Goal: Task Accomplishment & Management: Manage account settings

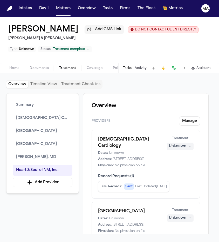
scroll to position [570, 0]
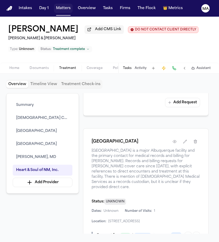
click at [54, 5] on button "Matters" at bounding box center [63, 8] width 19 height 9
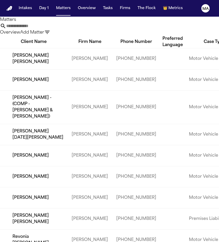
click at [50, 29] on icon "button" at bounding box center [47, 32] width 6 height 6
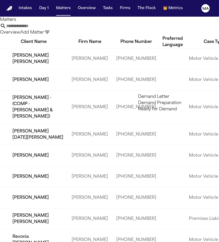
type input "******"
click at [148, 99] on li "Demand Letter" at bounding box center [175, 97] width 74 height 6
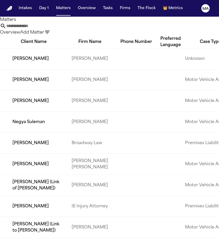
click at [20, 241] on div at bounding box center [109, 242] width 219 height 0
click at [50, 29] on icon "button" at bounding box center [47, 32] width 6 height 6
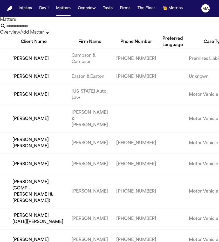
type input "*****"
click at [158, 100] on li "Ready for Demand" at bounding box center [175, 97] width 74 height 6
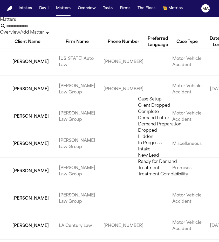
click at [10, 241] on div at bounding box center [109, 242] width 219 height 0
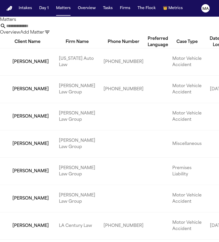
click at [48, 24] on input "text" at bounding box center [27, 26] width 42 height 6
type input "*"
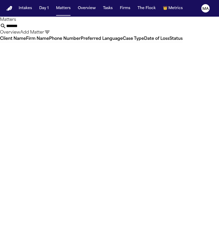
click at [207, 23] on div "Matters ****** Overview Add Matter" at bounding box center [109, 26] width 219 height 19
click at [50, 29] on icon "button" at bounding box center [47, 32] width 6 height 6
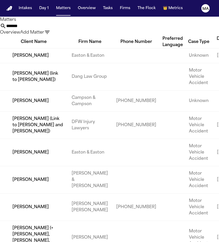
click at [96, 241] on div at bounding box center [109, 242] width 219 height 0
click at [48, 23] on input "******" at bounding box center [27, 26] width 42 height 6
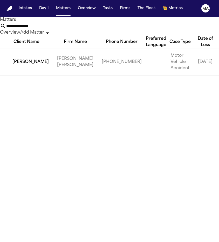
type input "**********"
click at [19, 48] on td "Jordan Williams" at bounding box center [26, 61] width 53 height 27
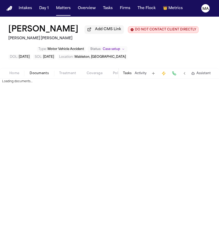
click at [30, 71] on span "Documents" at bounding box center [39, 73] width 19 height 4
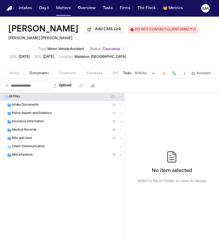
click at [132, 71] on button "Tasks" at bounding box center [127, 73] width 9 height 4
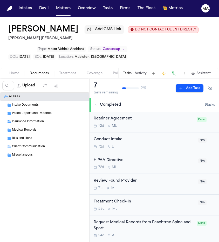
click at [95, 103] on icon "button" at bounding box center [96, 104] width 3 height 3
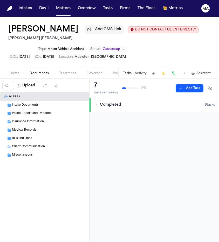
click at [54, 70] on button "Treatment" at bounding box center [68, 73] width 28 height 6
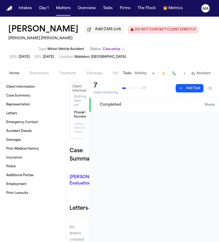
click at [9, 71] on span "Home" at bounding box center [14, 73] width 10 height 4
click at [54, 5] on button "Matters" at bounding box center [63, 8] width 19 height 9
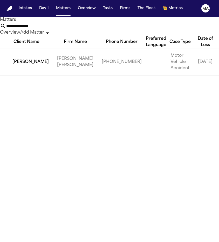
click at [48, 23] on input "**********" at bounding box center [27, 26] width 42 height 6
drag, startPoint x: 96, startPoint y: 20, endPoint x: 47, endPoint y: 19, distance: 49.4
click at [47, 19] on div "**********" at bounding box center [109, 26] width 219 height 19
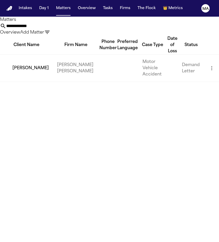
type input "**********"
click at [17, 54] on td "[PERSON_NAME]" at bounding box center [26, 67] width 53 height 27
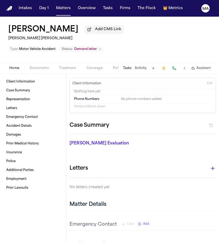
click at [30, 66] on span "Documents" at bounding box center [39, 68] width 19 height 4
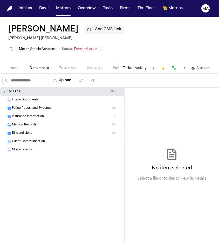
click at [38, 129] on div "Bills and Liens ( 3 )" at bounding box center [62, 133] width 124 height 8
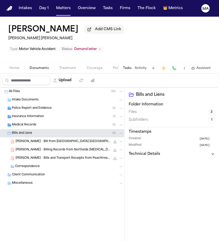
click at [39, 156] on span "[PERSON_NAME] - Bills and Transport Receipts from Peachtree Spine Physicians an…" at bounding box center [63, 158] width 95 height 4
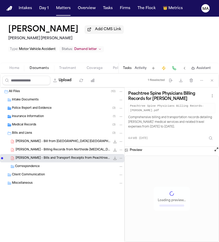
click at [42, 148] on span "[PERSON_NAME] - Billing Records from Northside [MEDICAL_DATA] Associates - [DAT…" at bounding box center [63, 150] width 95 height 4
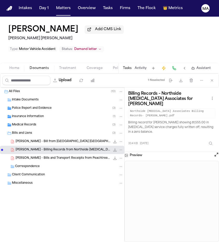
click at [39, 139] on span "[PERSON_NAME] - Bill from [GEOGRAPHIC_DATA] [GEOGRAPHIC_DATA] - [DATE]" at bounding box center [63, 141] width 95 height 4
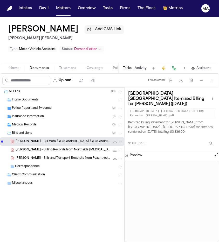
click at [45, 148] on span "[PERSON_NAME] - Billing Records from Northside [MEDICAL_DATA] Associates - [DAT…" at bounding box center [63, 150] width 95 height 4
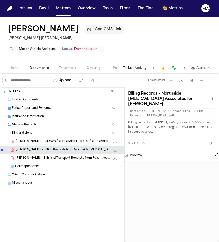
click at [44, 156] on span "[PERSON_NAME] - Bills and Transport Receipts from Peachtree Spine Physicians an…" at bounding box center [63, 158] width 95 height 4
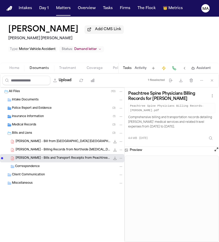
click at [39, 139] on span "[PERSON_NAME] - Bill from [GEOGRAPHIC_DATA] [GEOGRAPHIC_DATA] - [DATE]" at bounding box center [63, 141] width 95 height 4
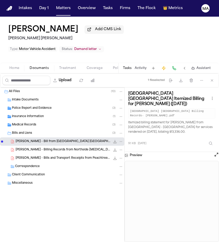
click at [30, 122] on div "Medical Records ( 3 )" at bounding box center [67, 124] width 111 height 5
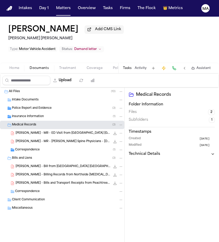
click at [32, 114] on span "Insurance Information" at bounding box center [28, 116] width 32 height 4
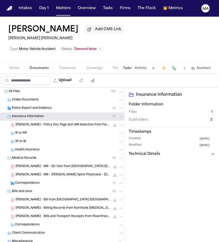
click at [35, 170] on div "A. Jenkins - MR - Peachtree Spine Physicians - 2.7.25 to 5.31.25 12.1 MB • PDF" at bounding box center [62, 174] width 124 height 8
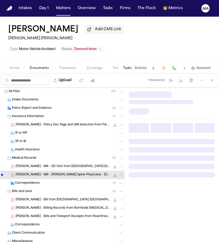
click at [37, 162] on div "A. Jenkins - MR - ED Visit from Northside Hospital Atlanta - 2.7.25 5.1 MB • PDF" at bounding box center [62, 166] width 124 height 8
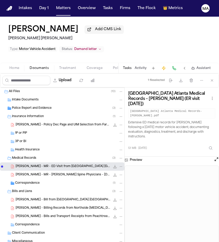
click at [31, 214] on span "[PERSON_NAME] - Bills and Transport Receipts from Peachtree Spine Physicians an…" at bounding box center [63, 216] width 95 height 4
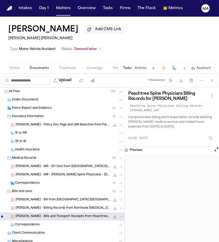
click at [31, 206] on span "[PERSON_NAME] - Billing Records from Northside [MEDICAL_DATA] Associates - [DAT…" at bounding box center [63, 208] width 95 height 4
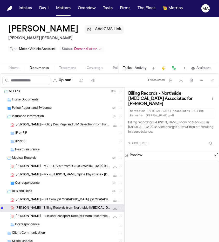
click at [31, 198] on span "[PERSON_NAME] - Bill from [GEOGRAPHIC_DATA] [GEOGRAPHIC_DATA] - [DATE]" at bounding box center [63, 200] width 95 height 4
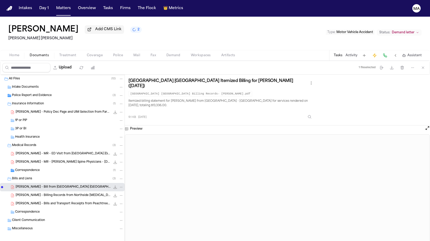
click at [210, 78] on div "Northside Hospital Atlanta Itemized Billing for Amanda Jenkins (02/07/2025) Nor…" at bounding box center [277, 99] width 298 height 43
click at [54, 5] on button "Matters" at bounding box center [63, 8] width 19 height 9
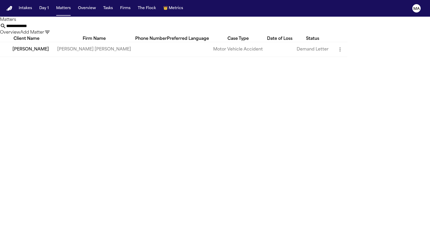
click at [48, 23] on input "**********" at bounding box center [27, 26] width 42 height 6
drag, startPoint x: 304, startPoint y: 21, endPoint x: 259, endPoint y: 22, distance: 44.7
click at [219, 23] on div "**********" at bounding box center [215, 29] width 430 height 13
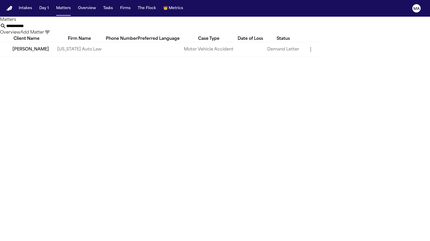
type input "**********"
click at [45, 46] on td "Nickolas Lee" at bounding box center [26, 49] width 53 height 15
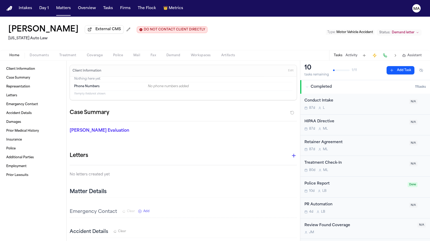
click at [54, 52] on button "Treatment" at bounding box center [68, 55] width 28 height 6
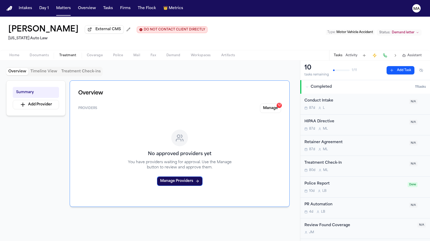
click at [30, 53] on span "Documents" at bounding box center [39, 55] width 19 height 4
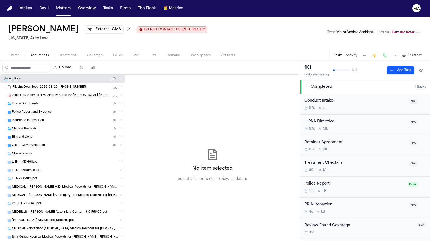
click at [201, 99] on div "No item selected Select a file or folder to view its details" at bounding box center [212, 165] width 175 height 180
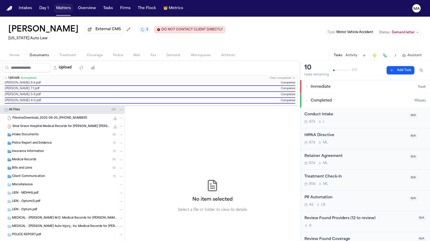
click at [54, 5] on button "Matters" at bounding box center [63, 8] width 19 height 9
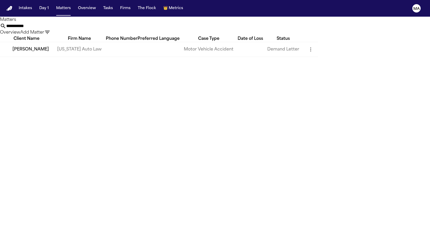
click at [48, 23] on input "**********" at bounding box center [27, 26] width 42 height 6
drag, startPoint x: 321, startPoint y: 20, endPoint x: 277, endPoint y: 22, distance: 43.7
click at [48, 23] on input "**********" at bounding box center [27, 26] width 42 height 6
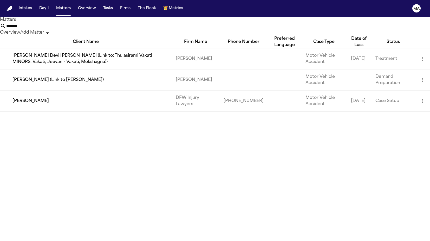
type input "*******"
click at [35, 90] on td "Vanessa Hansken" at bounding box center [86, 100] width 172 height 21
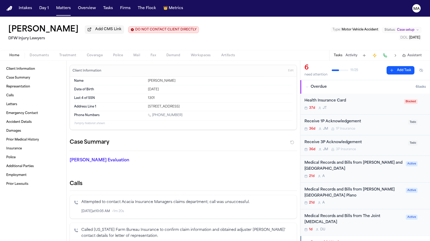
click at [30, 53] on span "Documents" at bounding box center [39, 55] width 19 height 4
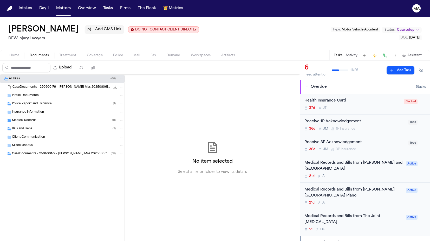
click at [33, 124] on div "Bills and Liens ( 3 )" at bounding box center [62, 128] width 124 height 8
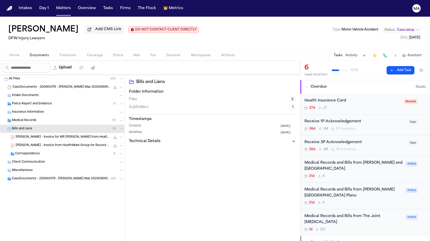
click at [42, 135] on span "V. Hansken - Invoice for MR Retrieval from HealthMark Group - 8.7.25" at bounding box center [63, 137] width 95 height 4
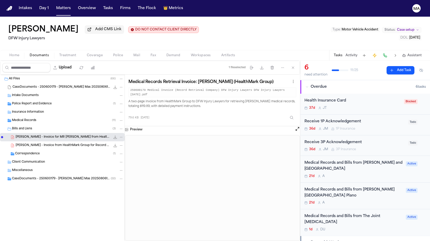
click at [44, 143] on span "V. Hansken - Invoice from HealthMark Group for Record Retrieval - 8.12.25" at bounding box center [63, 145] width 95 height 4
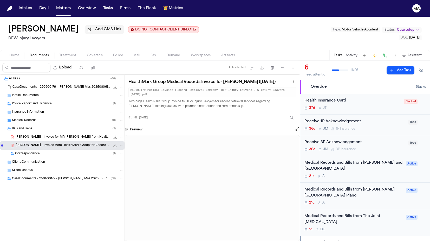
click at [43, 135] on span "V. Hansken - Invoice for MR Retrieval from HealthMark Group - 8.7.25" at bounding box center [63, 137] width 95 height 4
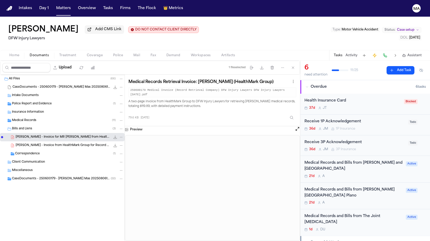
click at [31, 176] on span "CaseDocuments - 250600179 - Hansken v. Oritz Mas 20250806195037 (unzipped)" at bounding box center [61, 178] width 99 height 4
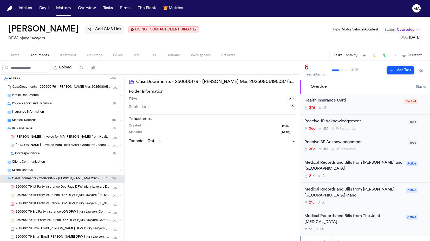
click at [32, 118] on div "Medical Records ( 11 )" at bounding box center [67, 120] width 111 height 5
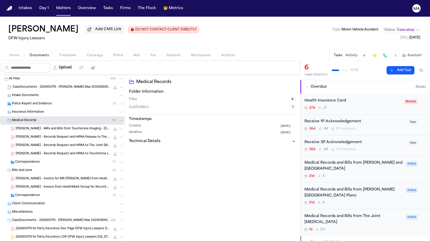
click at [42, 160] on div "Correspondence ( 7 )" at bounding box center [69, 162] width 108 height 5
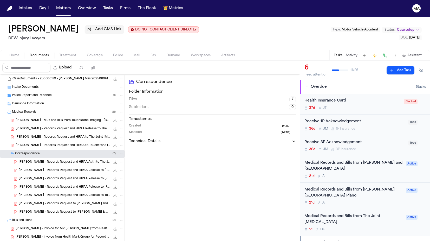
scroll to position [18, 0]
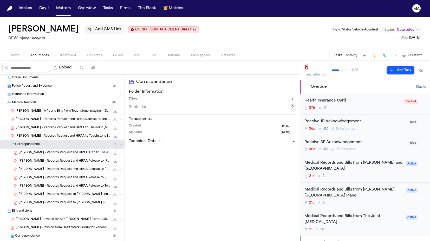
click at [39, 233] on div "Correspondence ( 1 )" at bounding box center [69, 235] width 108 height 5
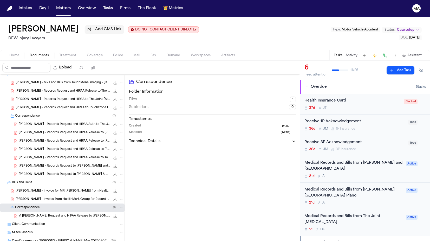
scroll to position [0, 0]
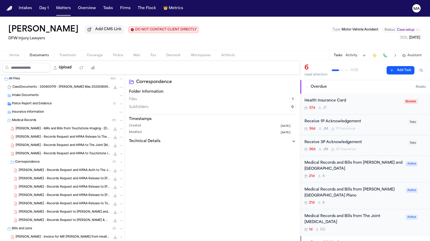
click at [25, 102] on span "Police Report and Evidence" at bounding box center [32, 104] width 40 height 4
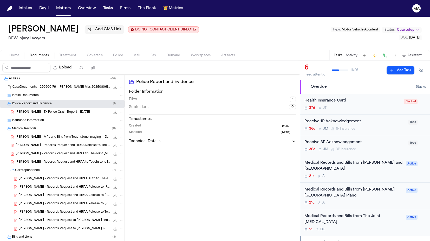
click at [38, 135] on span "V. Hansken - MRs and Bills from Touchstone Imaging - 12.24.24 to 8.4.25" at bounding box center [63, 137] width 95 height 4
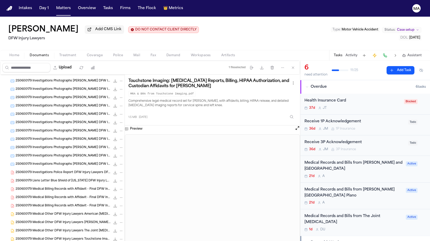
scroll to position [428, 0]
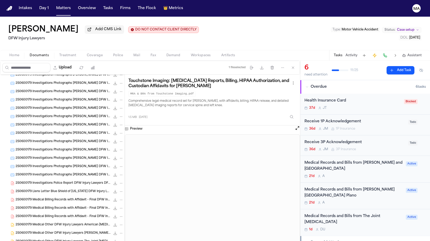
click at [0, 0] on span "373.8 KB • PDF" at bounding box center [0, 0] width 0 height 0
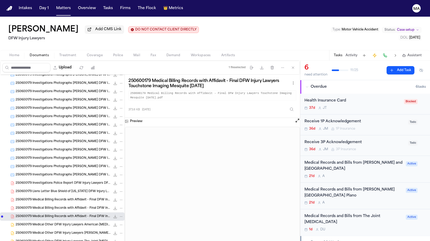
click at [40, 206] on span "250600179 Medical Billing Records with Affidavit - Final DFW Injury Lawyers The…" at bounding box center [63, 208] width 95 height 4
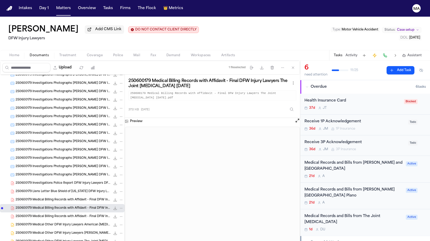
scroll to position [461, 0]
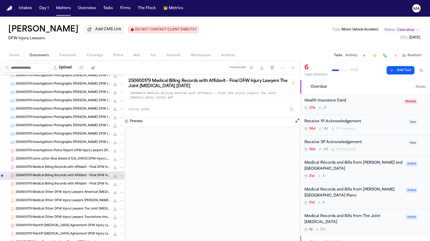
click at [29, 165] on span "250600179 Medical Billing Records with Affidavit - Final DFW Injury Lawyers Bay…" at bounding box center [63, 167] width 95 height 4
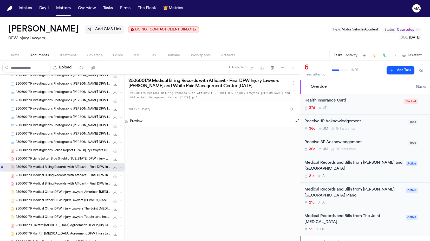
click at [31, 148] on span "250600179 Investigations Police Report DFW Injury Lawyers DFW Injury Lawyers 06…" at bounding box center [63, 150] width 95 height 4
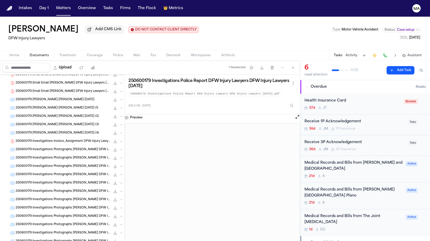
scroll to position [301, 0]
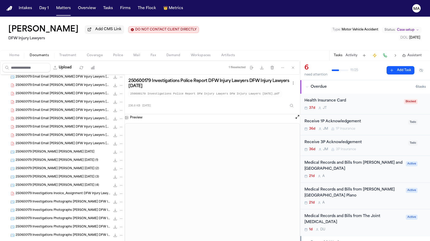
click at [29, 189] on div "250600179 Investigations Invoice_Assignment DFW Injury Lawyers DFW Injury Lawye…" at bounding box center [62, 193] width 124 height 8
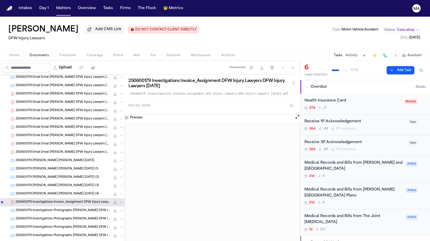
scroll to position [282, 0]
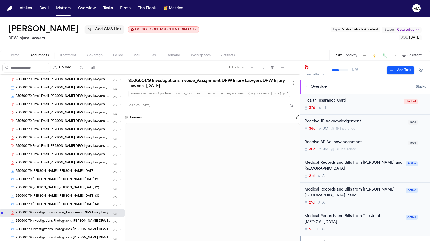
click at [29, 159] on div "250600179 Email Email Hansken, Vanessa DFW Injury Lawyers 06-17-2025 (8) 184.9 …" at bounding box center [62, 163] width 124 height 8
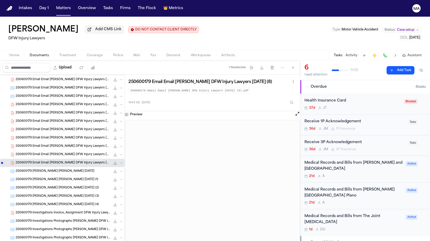
click at [29, 152] on span "250600179 Email Email Hansken, Vanessa DFW Injury Lawyers 06-17-2025 (7)" at bounding box center [63, 154] width 95 height 4
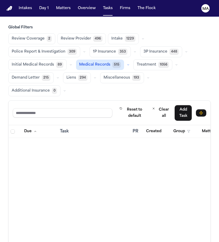
scroll to position [359, 0]
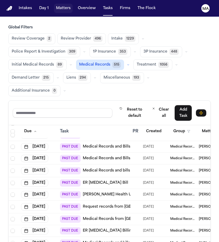
click at [54, 6] on button "Matters" at bounding box center [63, 8] width 19 height 9
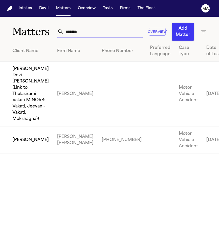
drag, startPoint x: 90, startPoint y: 22, endPoint x: 48, endPoint y: 19, distance: 41.7
click at [48, 19] on div "Matters ******* Overview Add Matter" at bounding box center [109, 29] width 219 height 24
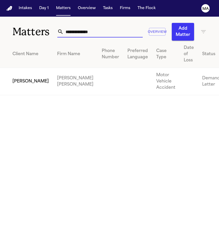
type input "**********"
click at [27, 68] on td "[PERSON_NAME]" at bounding box center [26, 81] width 53 height 27
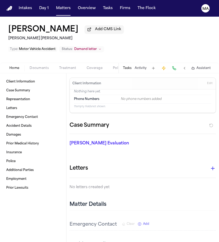
click at [30, 66] on span "Documents" at bounding box center [39, 68] width 19 height 4
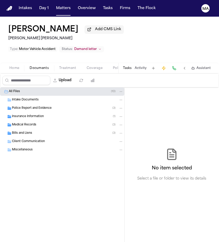
click at [59, 66] on span "Treatment" at bounding box center [67, 68] width 17 height 4
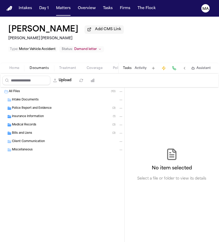
click at [30, 66] on span "Documents" at bounding box center [39, 68] width 19 height 4
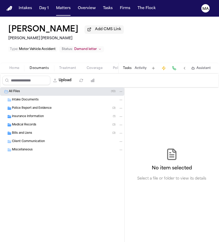
click at [132, 66] on button "Tasks" at bounding box center [127, 68] width 9 height 4
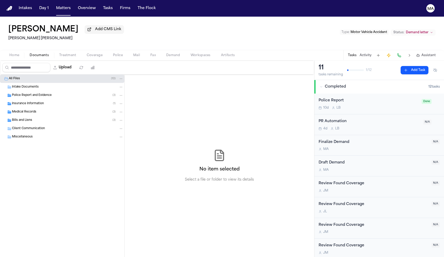
click at [214, 50] on div "Home Documents Treatment Coverage Police Mail Fax Demand Workspaces Artifacts T…" at bounding box center [222, 55] width 444 height 10
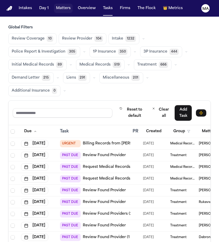
click at [54, 5] on button "Matters" at bounding box center [63, 8] width 19 height 9
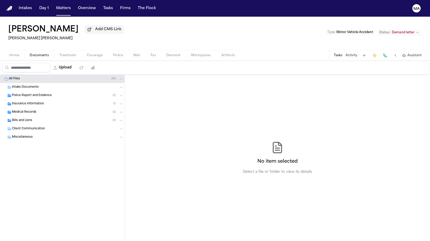
click at [31, 53] on span "Documents" at bounding box center [39, 55] width 19 height 4
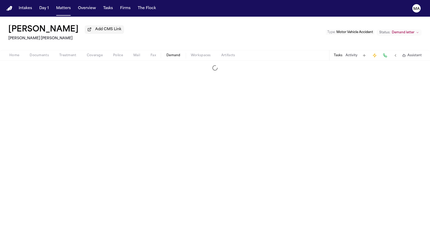
click at [166, 53] on span "Demand" at bounding box center [173, 55] width 14 height 4
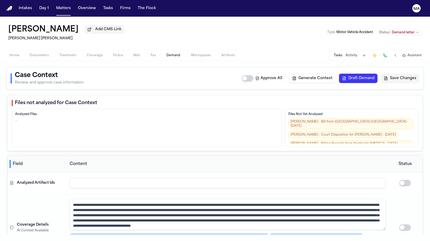
click at [191, 53] on span "Workspaces" at bounding box center [201, 55] width 20 height 4
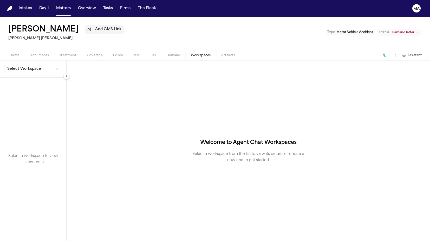
click at [17, 66] on span "Select Workspace" at bounding box center [24, 68] width 34 height 5
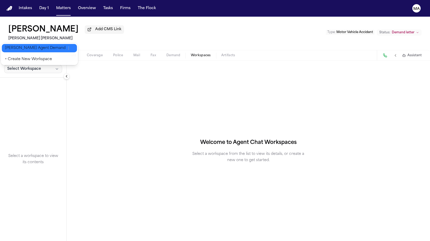
click at [17, 46] on span "[PERSON_NAME] Agent Demand" at bounding box center [35, 47] width 61 height 5
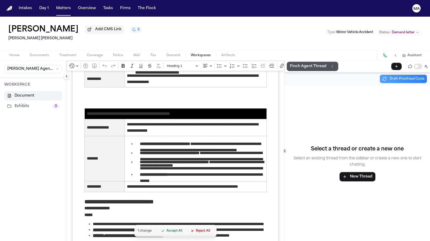
scroll to position [1117, 0]
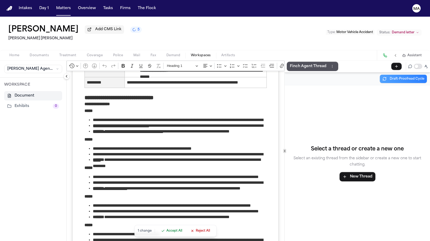
click at [154, 20] on div "[PERSON_NAME] Add CMS Link 5 [PERSON_NAME] [PERSON_NAME] Type : Motor Vehicle A…" at bounding box center [215, 33] width 430 height 33
click at [228, 17] on div "[PERSON_NAME] Add CMS Link 3 [PERSON_NAME] [PERSON_NAME] Type : Motor Vehicle A…" at bounding box center [215, 33] width 430 height 33
click at [179, 18] on div "[PERSON_NAME] Add CMS Link 3 [PERSON_NAME] [PERSON_NAME] Type : Motor Vehicle A…" at bounding box center [215, 33] width 430 height 33
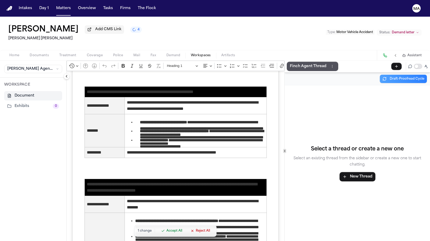
scroll to position [0, 0]
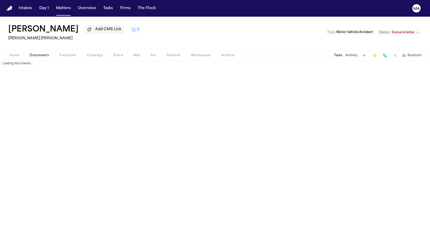
click at [30, 53] on span "Documents" at bounding box center [39, 55] width 19 height 4
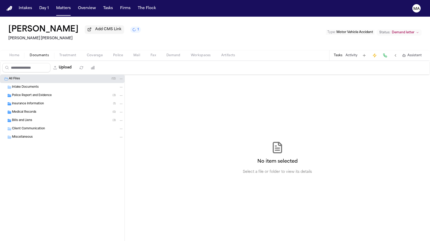
click at [24, 110] on span "Medical Records" at bounding box center [24, 112] width 24 height 4
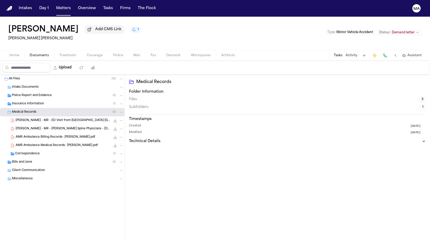
click at [39, 143] on span "AMR Ambulance Medical Records- [PERSON_NAME].pdf" at bounding box center [57, 145] width 82 height 4
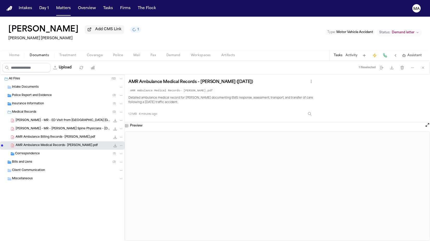
click at [46, 133] on div "AMR Ambulance Billing Records- [PERSON_NAME].pdf 194.7 KB • PDF" at bounding box center [62, 137] width 124 height 8
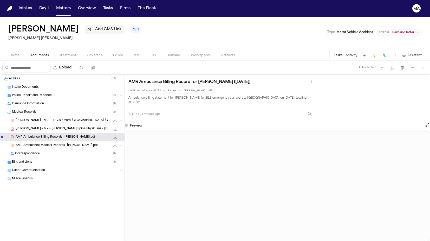
click at [422, 53] on span "Assistant" at bounding box center [414, 55] width 14 height 4
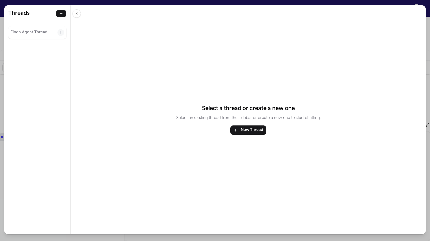
click at [18, 29] on p "Finch Agent Thread" at bounding box center [33, 32] width 47 height 6
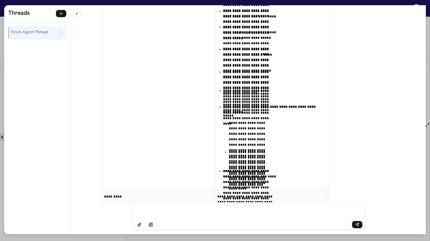
scroll to position [7317, 0]
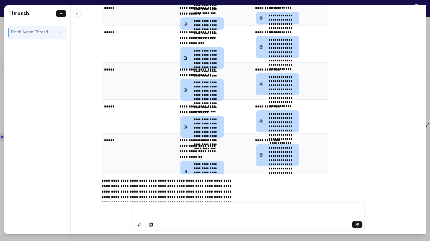
click at [216, 214] on div "Message input" at bounding box center [248, 210] width 226 height 16
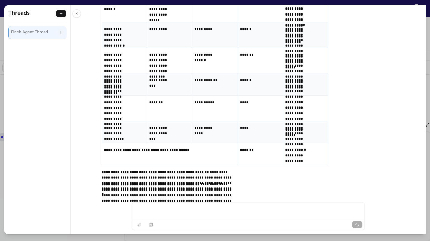
scroll to position [7845, 0]
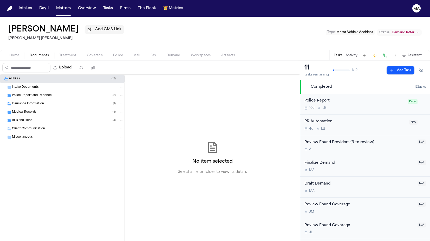
click at [141, 61] on div "Upload 0 files selected Move files Download files Delete files More actions Cle…" at bounding box center [149, 68] width 299 height 14
click at [191, 53] on span "Workspaces" at bounding box center [201, 55] width 20 height 4
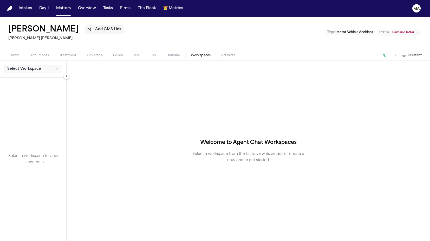
click at [28, 65] on button "Select Workspace" at bounding box center [33, 69] width 58 height 8
click at [21, 48] on button "[PERSON_NAME] Agent Demand" at bounding box center [39, 48] width 75 height 8
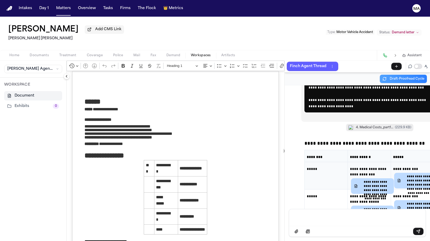
scroll to position [7783, 0]
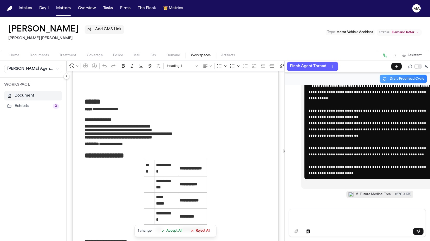
click at [419, 50] on div "Assistant" at bounding box center [401, 55] width 49 height 10
click at [415, 53] on span "Assistant" at bounding box center [414, 55] width 14 height 4
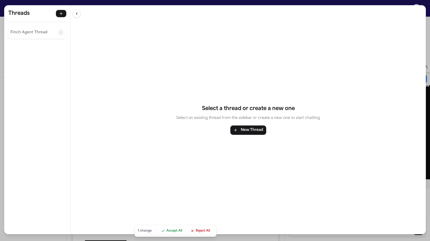
click at [18, 29] on p "Finch Agent Thread" at bounding box center [33, 32] width 47 height 6
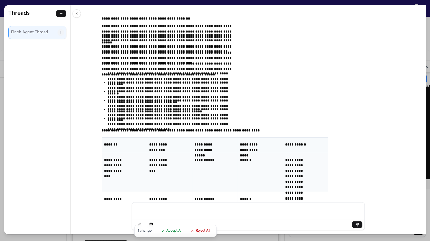
scroll to position [7696, 0]
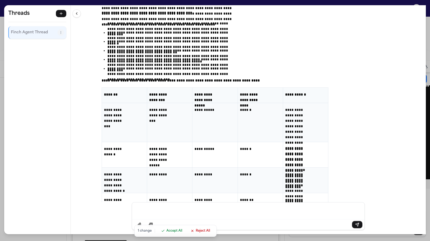
click at [127, 5] on div "**********" at bounding box center [248, 103] width 355 height 197
click at [124, 1] on div "**********" at bounding box center [215, 120] width 430 height 241
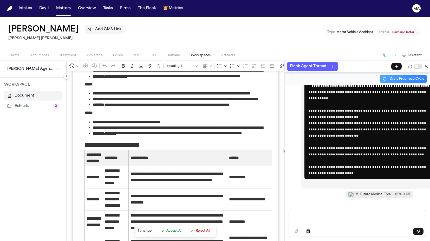
scroll to position [1392, 0]
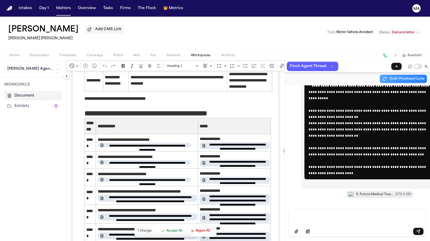
click at [311, 219] on p "Message input" at bounding box center [357, 216] width 124 height 5
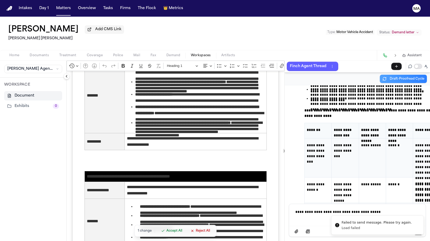
scroll to position [7983, 0]
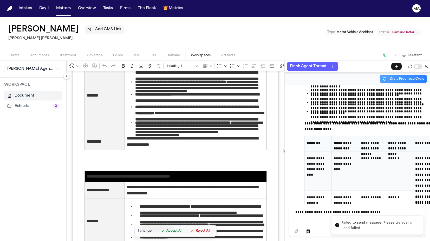
click at [54, 6] on button "Matters" at bounding box center [63, 8] width 19 height 9
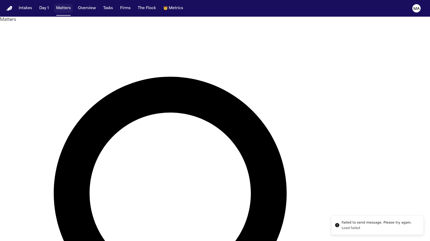
click at [54, 5] on button "Matters" at bounding box center [63, 8] width 19 height 9
